Goal: Task Accomplishment & Management: Complete application form

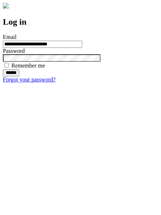
type input "**********"
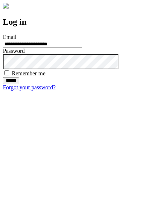
click at [19, 84] on input "******" at bounding box center [11, 80] width 16 height 7
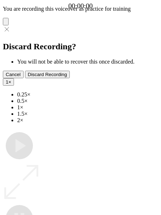
type input "**********"
